Goal: Entertainment & Leisure: Browse casually

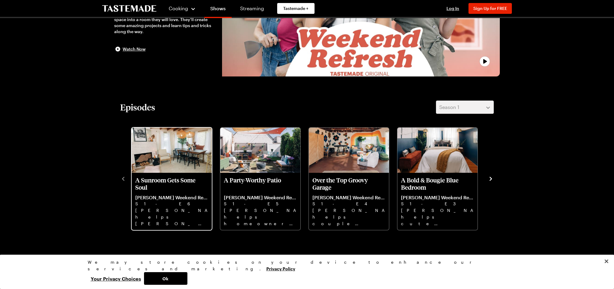
scroll to position [105, 0]
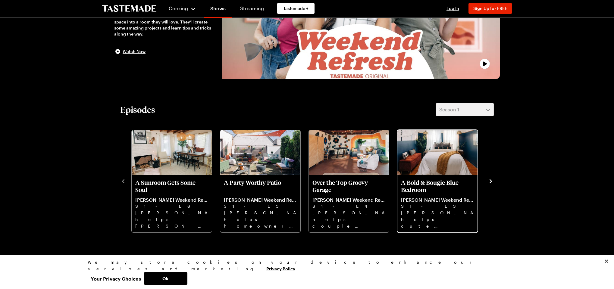
click at [448, 166] on img "A Bold & Bougie Blue Bedroom" at bounding box center [437, 152] width 80 height 45
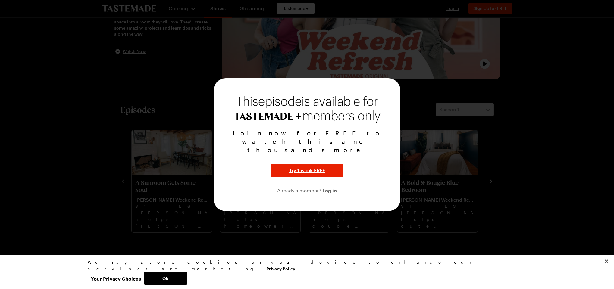
click at [462, 114] on div at bounding box center [307, 144] width 614 height 289
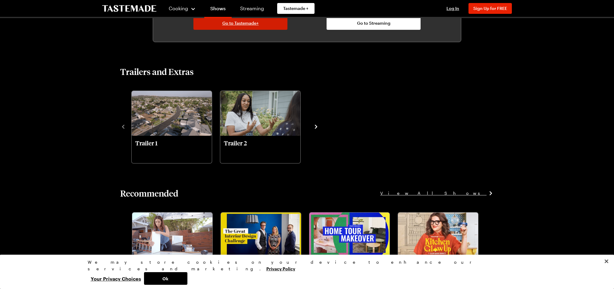
scroll to position [404, 0]
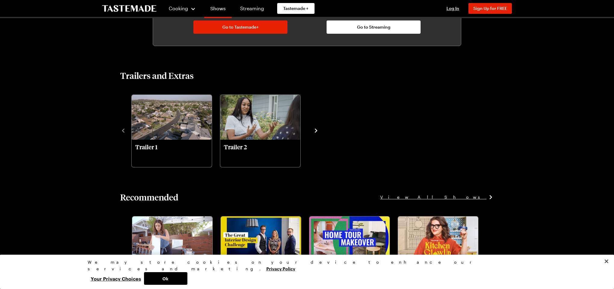
click at [216, 9] on link "Shows" at bounding box center [217, 9] width 27 height 17
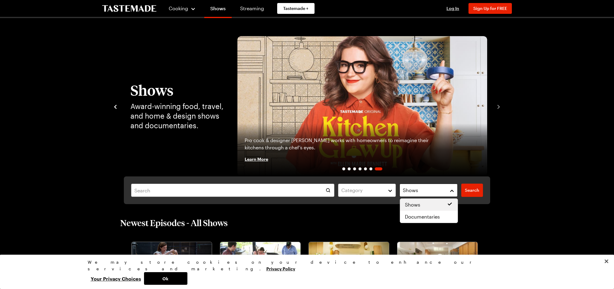
click at [445, 191] on div "Shows" at bounding box center [424, 190] width 42 height 7
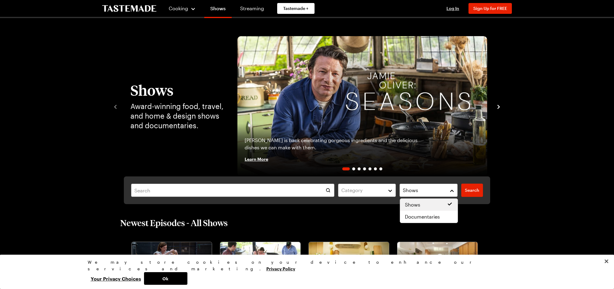
click at [413, 205] on span "Shows" at bounding box center [412, 204] width 15 height 7
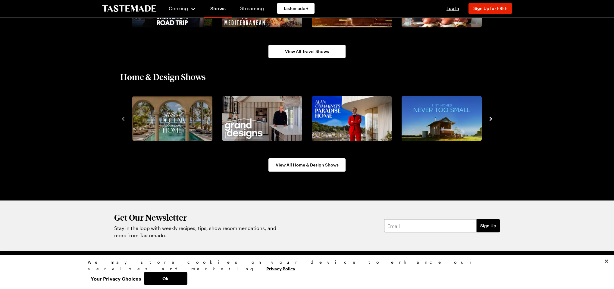
scroll to position [732, 0]
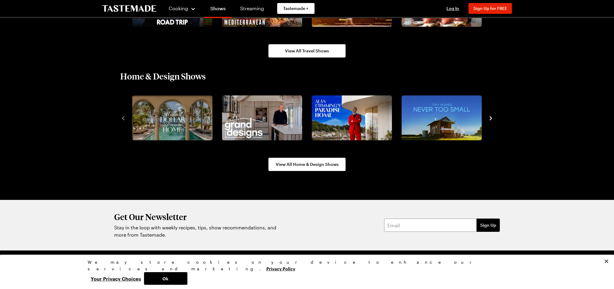
click at [490, 120] on icon "navigate to next item" at bounding box center [491, 119] width 2 height 4
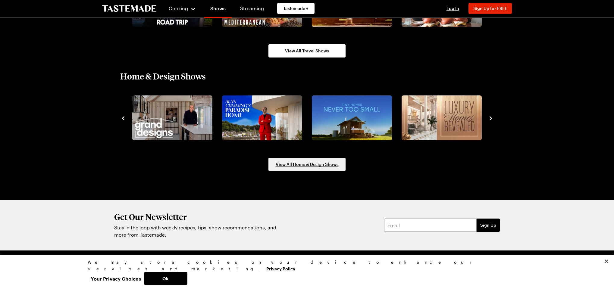
click at [308, 165] on span "View All Home & Design Shows" at bounding box center [307, 164] width 63 height 6
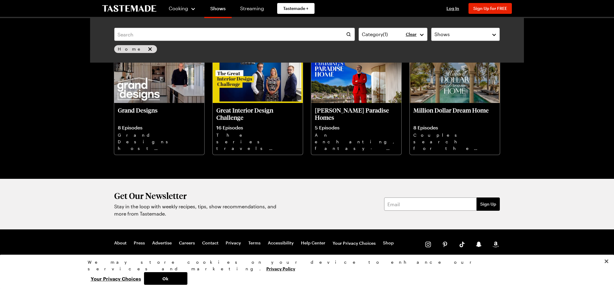
scroll to position [634, 0]
click at [209, 244] on link "Contact" at bounding box center [210, 243] width 16 height 6
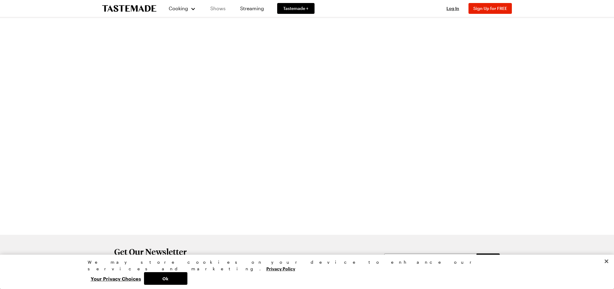
click at [223, 9] on link "Shows" at bounding box center [217, 8] width 27 height 17
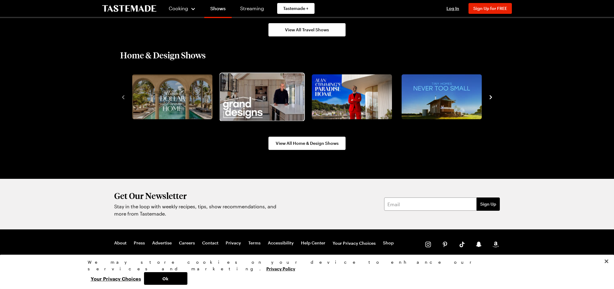
scroll to position [753, 0]
click at [256, 101] on img "2 / 10" at bounding box center [262, 96] width 84 height 47
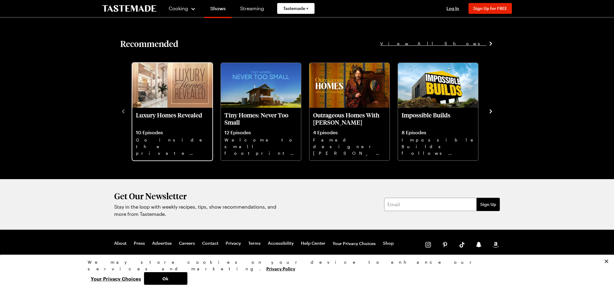
scroll to position [436, 0]
click at [156, 131] on p "10 Episodes" at bounding box center [172, 133] width 73 height 6
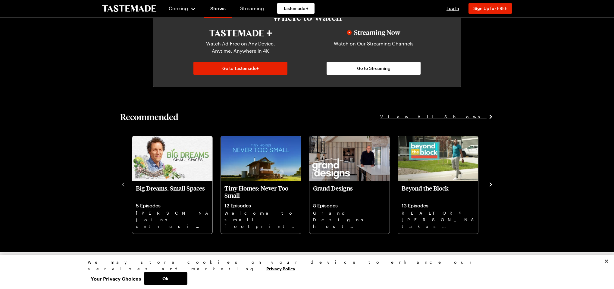
scroll to position [364, 0]
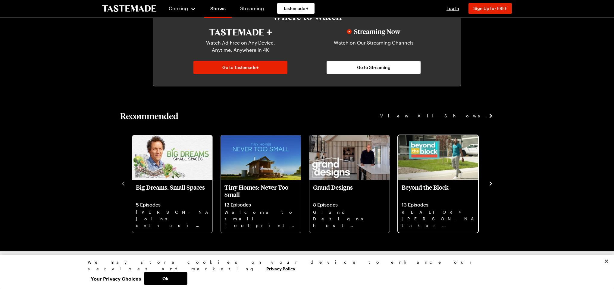
click at [435, 189] on p "Beyond the Block" at bounding box center [438, 191] width 73 height 14
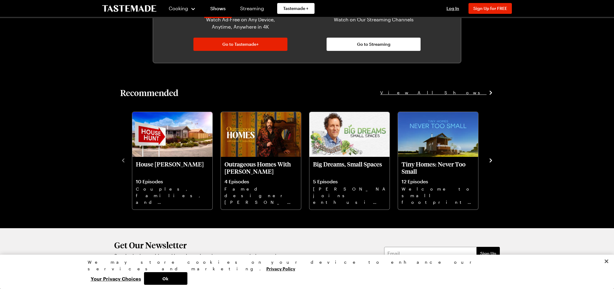
scroll to position [387, 0]
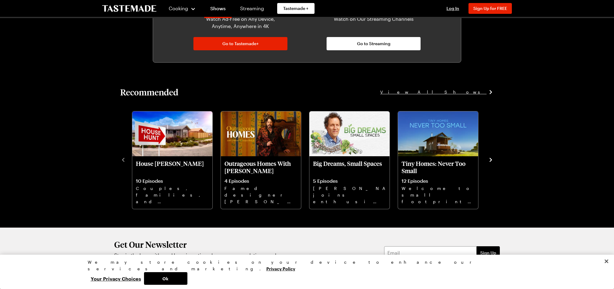
click at [490, 160] on icon "navigate to next item" at bounding box center [491, 160] width 6 height 6
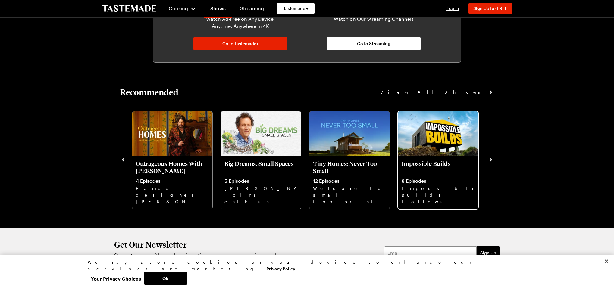
click at [424, 189] on p "Impossible Builds follows families building ‘kit homes’ where conventional cons…" at bounding box center [438, 194] width 73 height 19
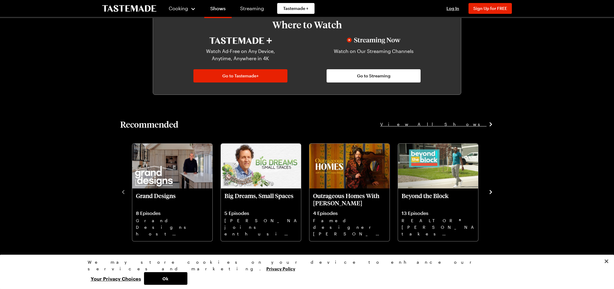
scroll to position [348, 0]
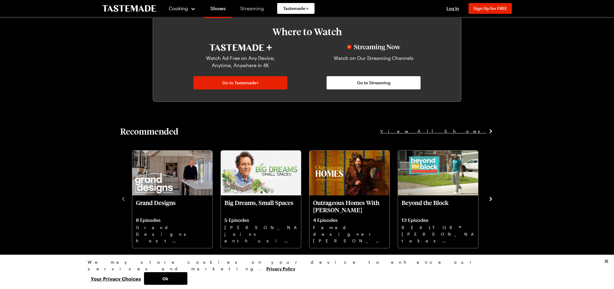
click at [253, 9] on link "Streaming" at bounding box center [252, 8] width 36 height 17
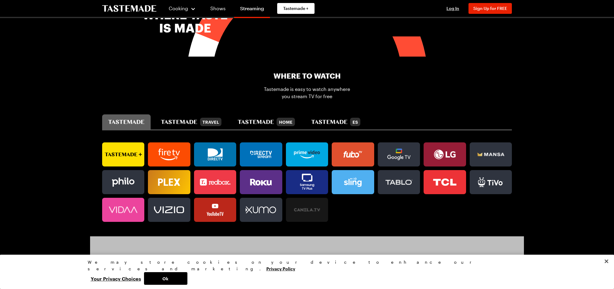
scroll to position [326, 0]
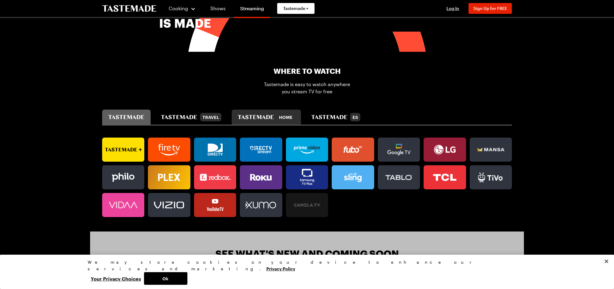
click at [295, 114] on div "Home" at bounding box center [286, 117] width 18 height 8
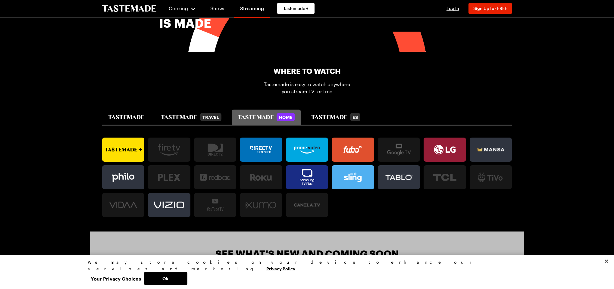
click at [127, 146] on icon at bounding box center [123, 150] width 42 height 12
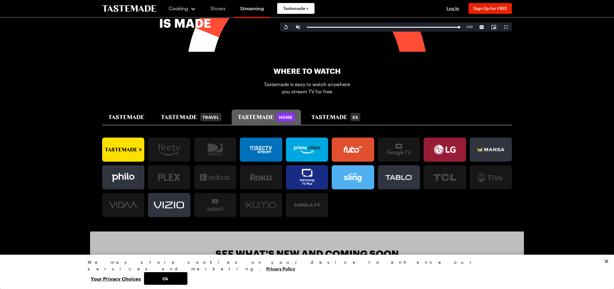
click at [219, 9] on link "Shows" at bounding box center [217, 8] width 27 height 17
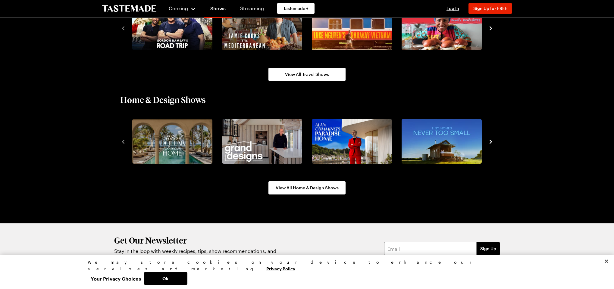
scroll to position [709, 0]
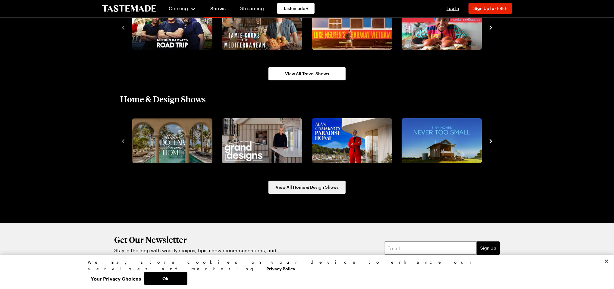
click at [301, 188] on span "View All Home & Design Shows" at bounding box center [307, 187] width 63 height 6
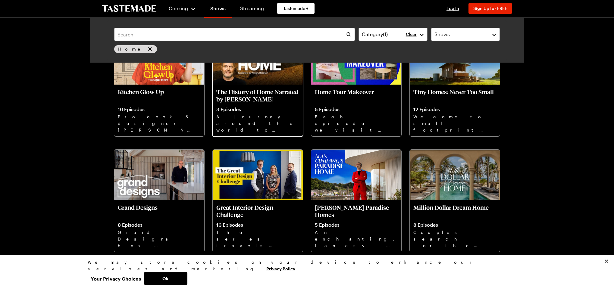
scroll to position [537, 0]
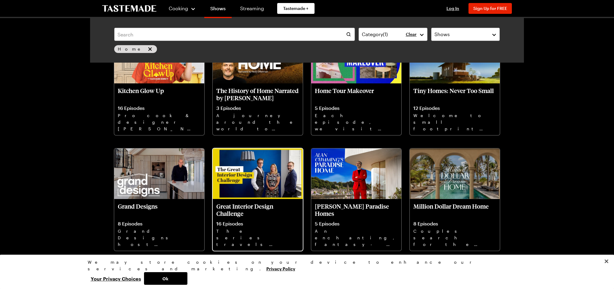
click at [235, 194] on img at bounding box center [258, 174] width 90 height 51
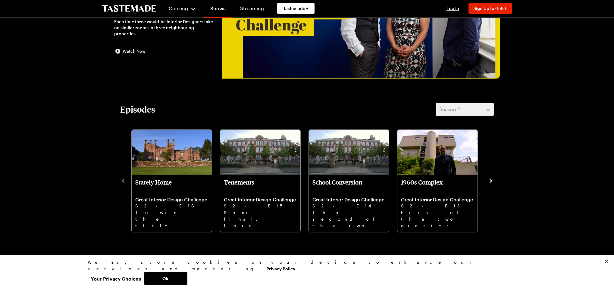
scroll to position [108, 0]
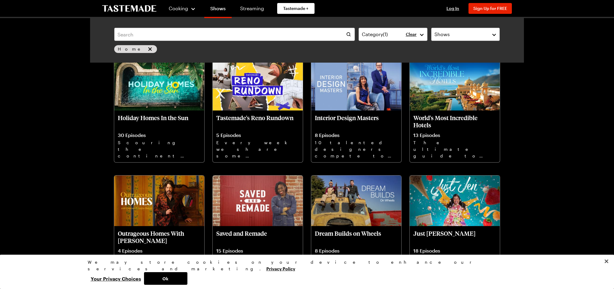
scroll to position [30, 0]
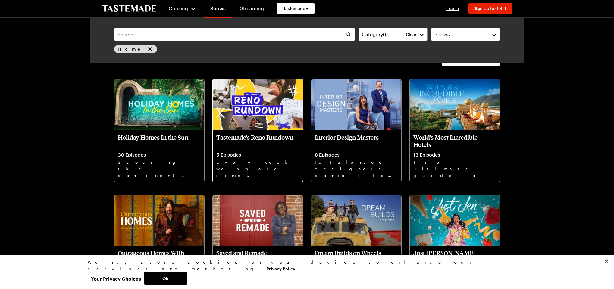
click at [268, 125] on img at bounding box center [258, 105] width 90 height 51
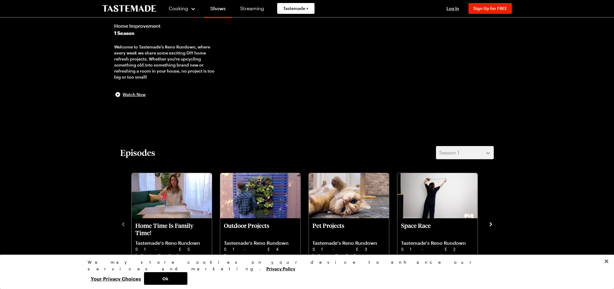
scroll to position [46, 0]
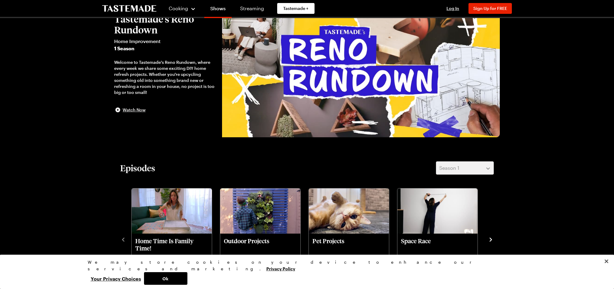
click at [127, 112] on span "Watch Now" at bounding box center [134, 110] width 23 height 6
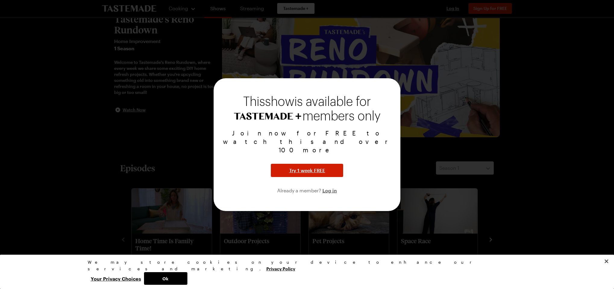
click at [305, 167] on span "Try 1 week FREE" at bounding box center [307, 170] width 36 height 7
